Goal: Check status: Check status

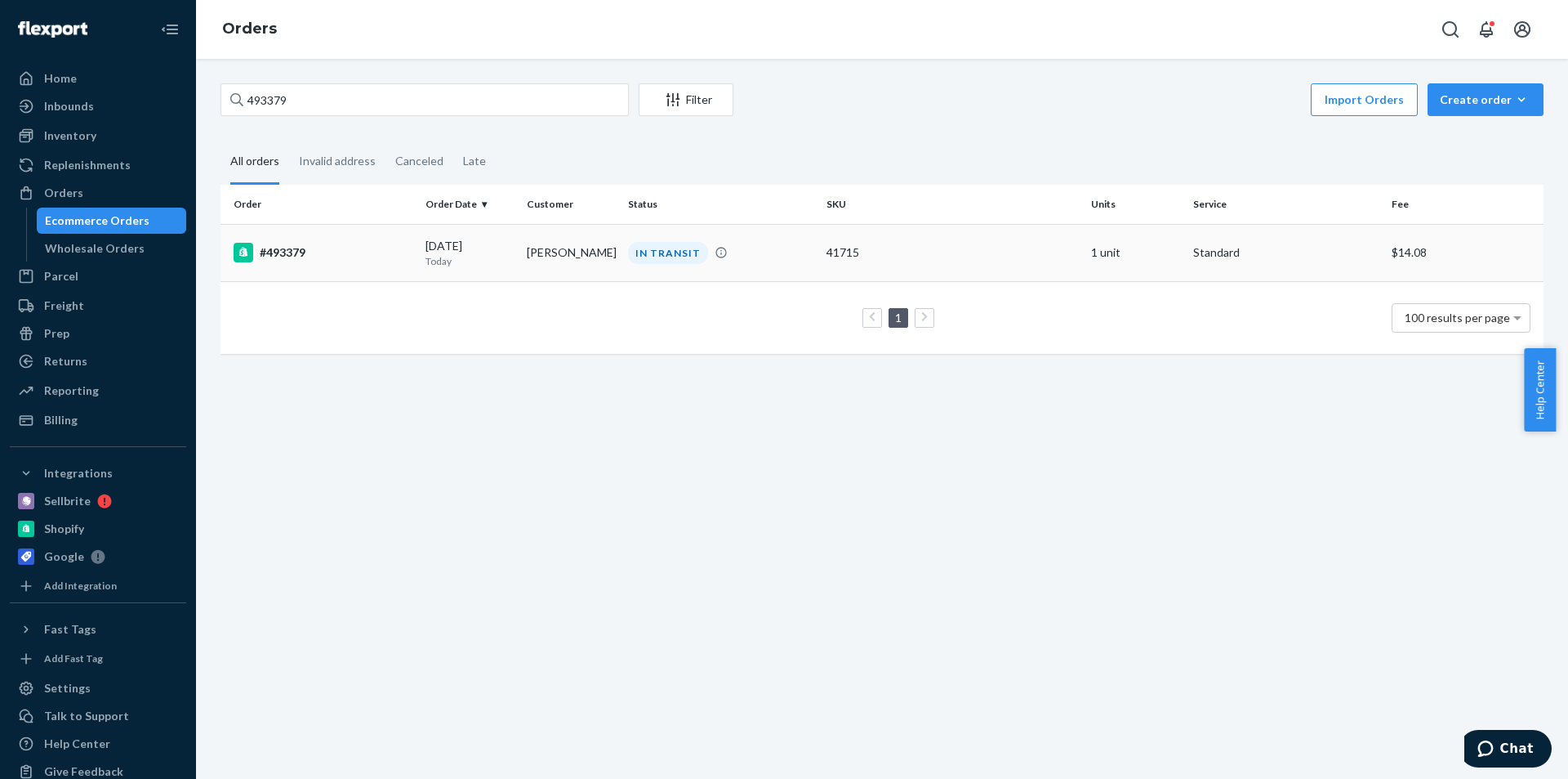
type input "493379"
click at [534, 253] on td "[PERSON_NAME]" at bounding box center [571, 253] width 101 height 57
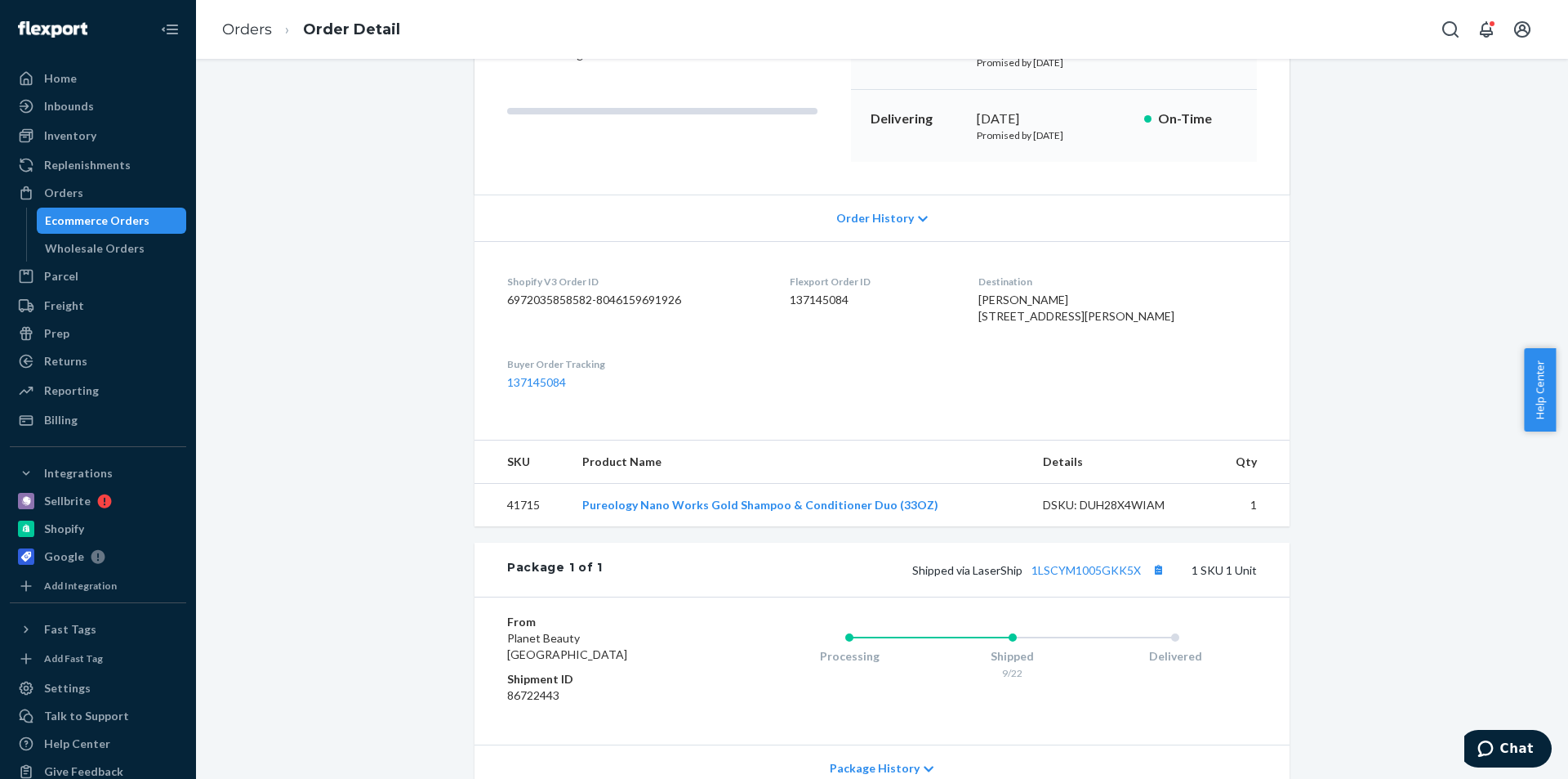
scroll to position [245, 0]
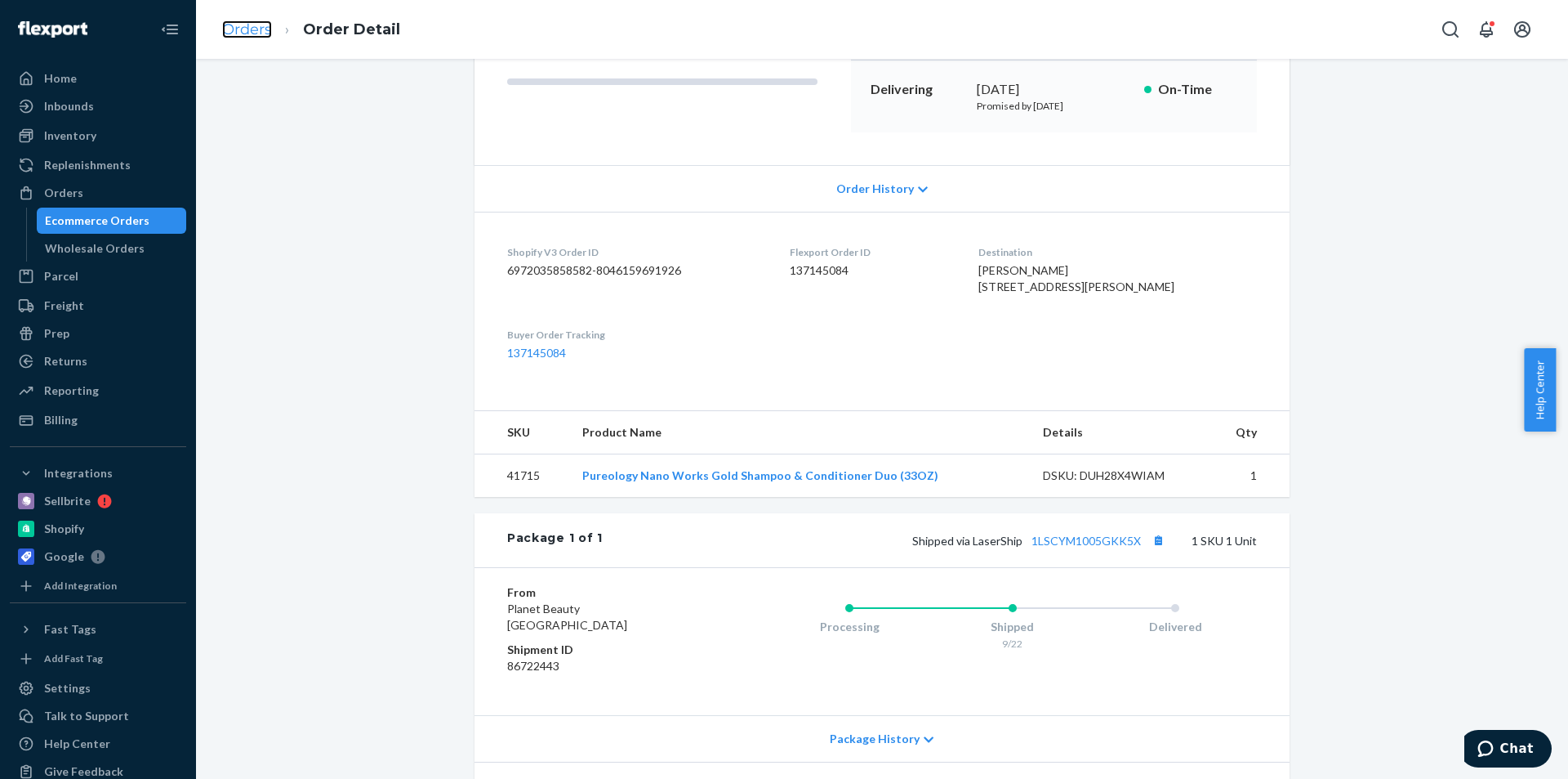
click at [251, 24] on link "Orders" at bounding box center [247, 29] width 50 height 18
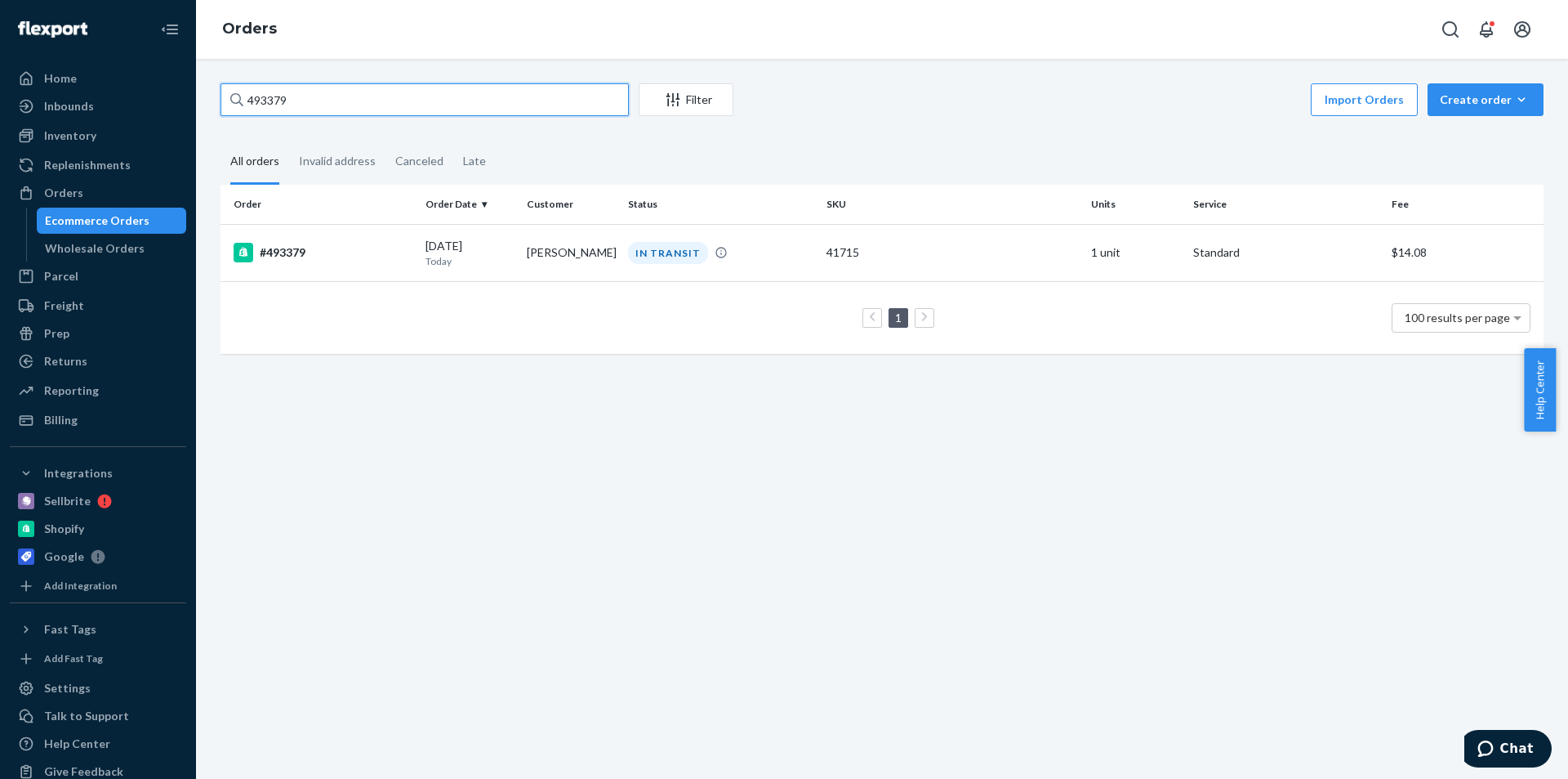
drag, startPoint x: 297, startPoint y: 100, endPoint x: 205, endPoint y: 98, distance: 92.0
click at [207, 98] on div "493379 Filter Import Orders Create order Ecommerce order Removal order All orde…" at bounding box center [882, 419] width 1372 height 720
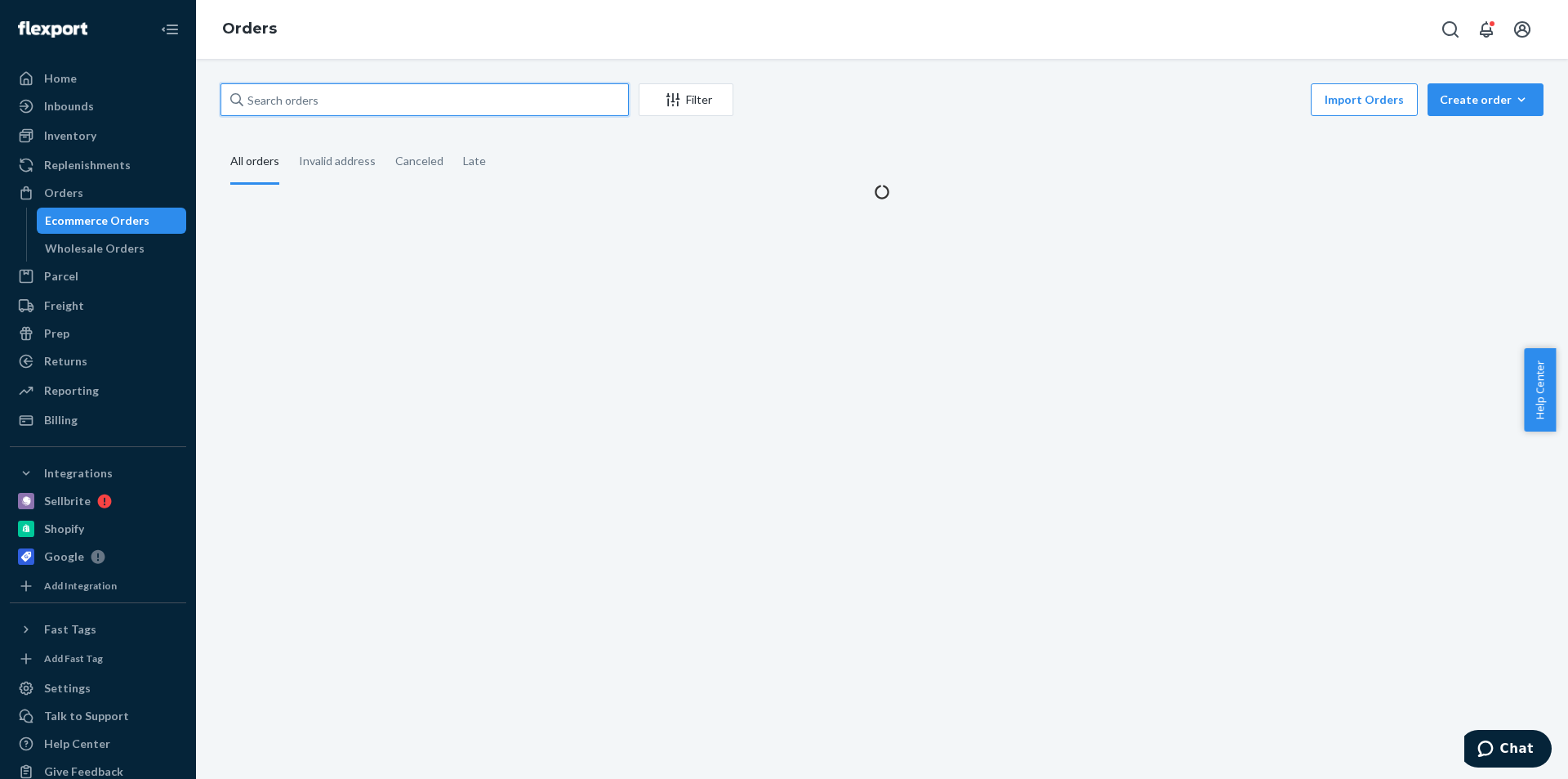
paste input "491909"
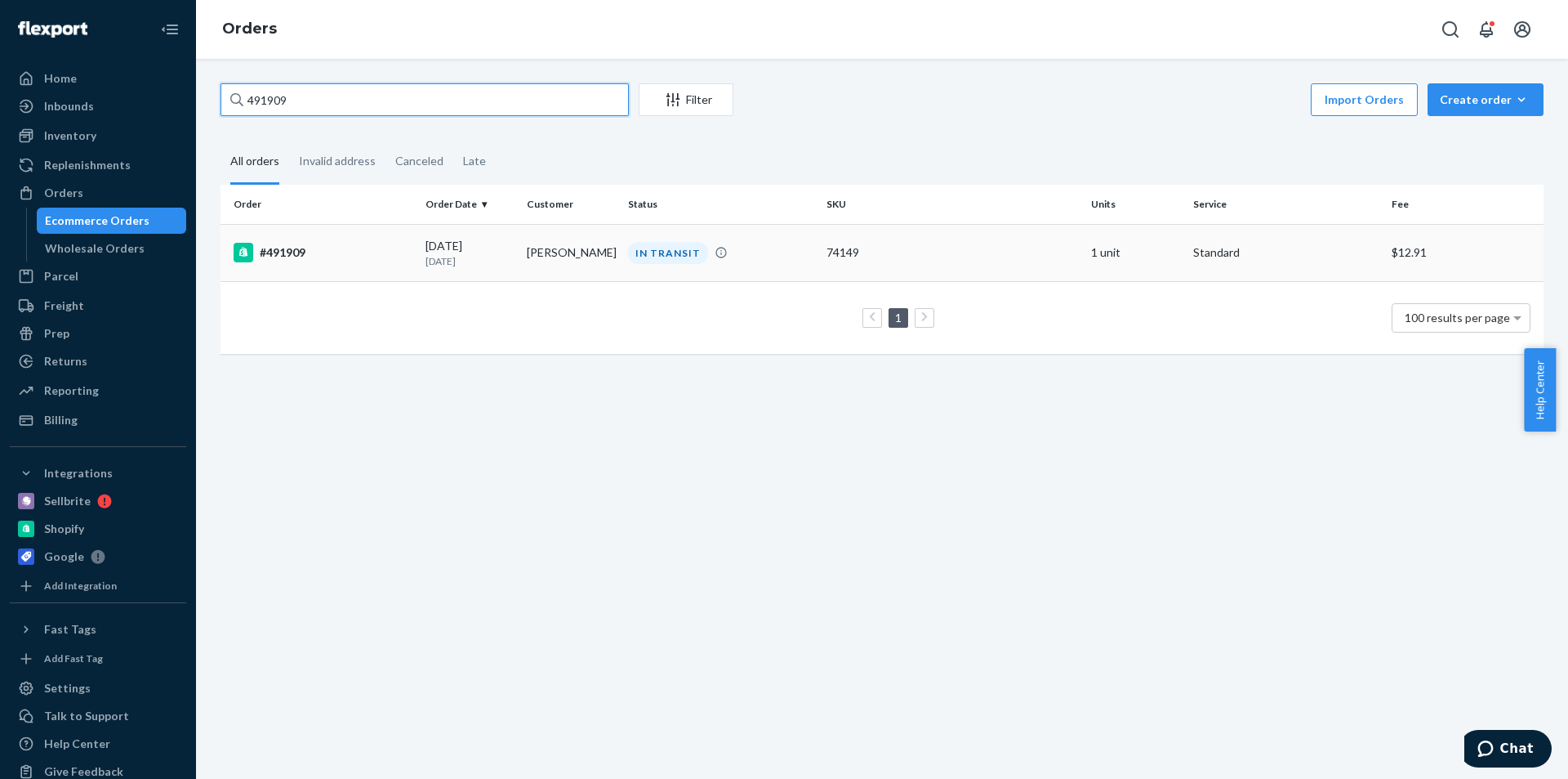
type input "491909"
click at [529, 248] on td "[PERSON_NAME]" at bounding box center [571, 253] width 101 height 57
